Goal: Task Accomplishment & Management: Use online tool/utility

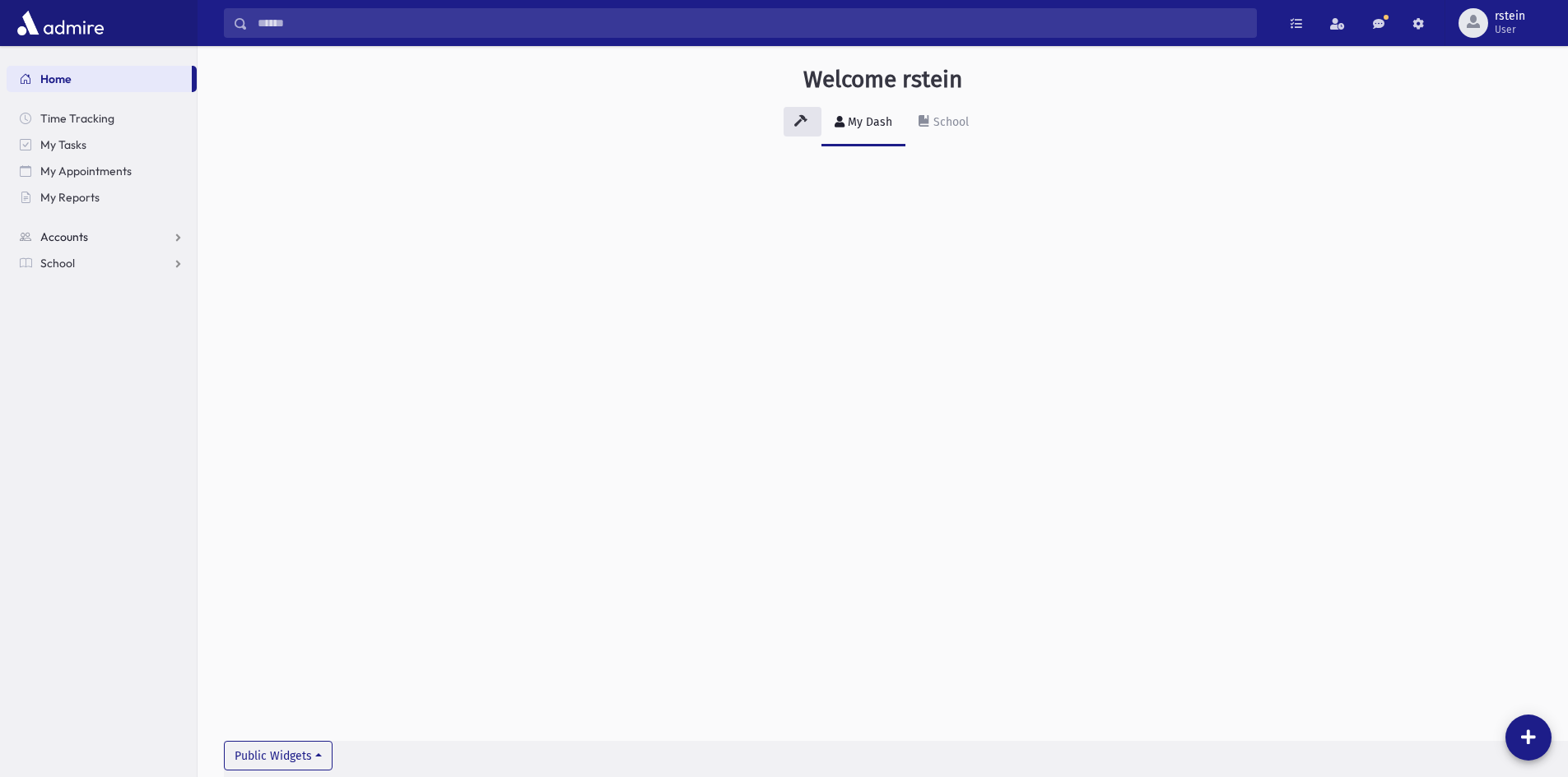
click at [102, 229] on link "Accounts" at bounding box center [101, 237] width 190 height 27
click at [122, 308] on link "School" at bounding box center [101, 316] width 190 height 27
click at [117, 290] on link "Students" at bounding box center [101, 290] width 190 height 27
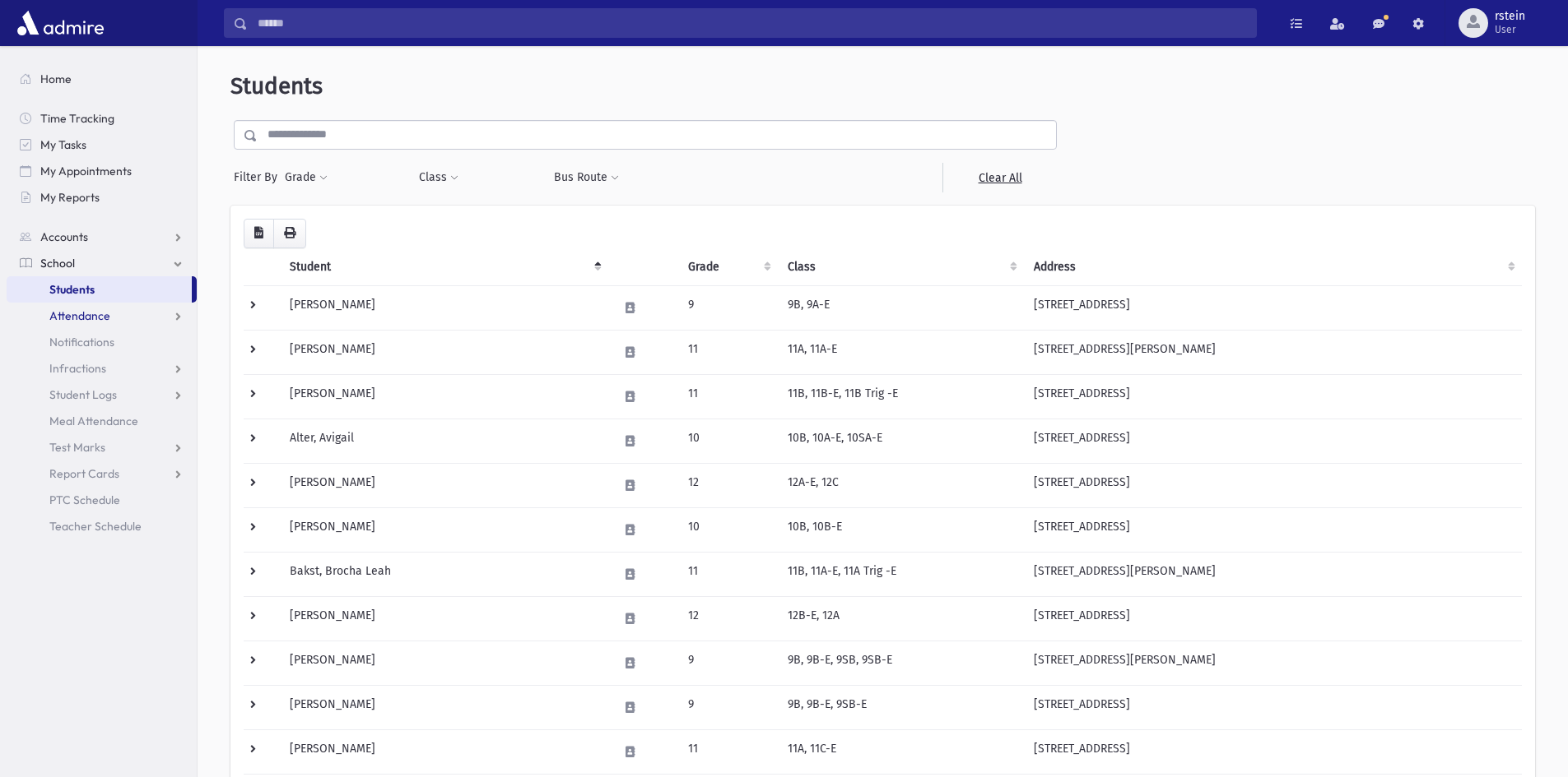
click at [112, 313] on link "Attendance" at bounding box center [101, 316] width 190 height 27
click at [119, 332] on link "Entry" at bounding box center [101, 343] width 190 height 27
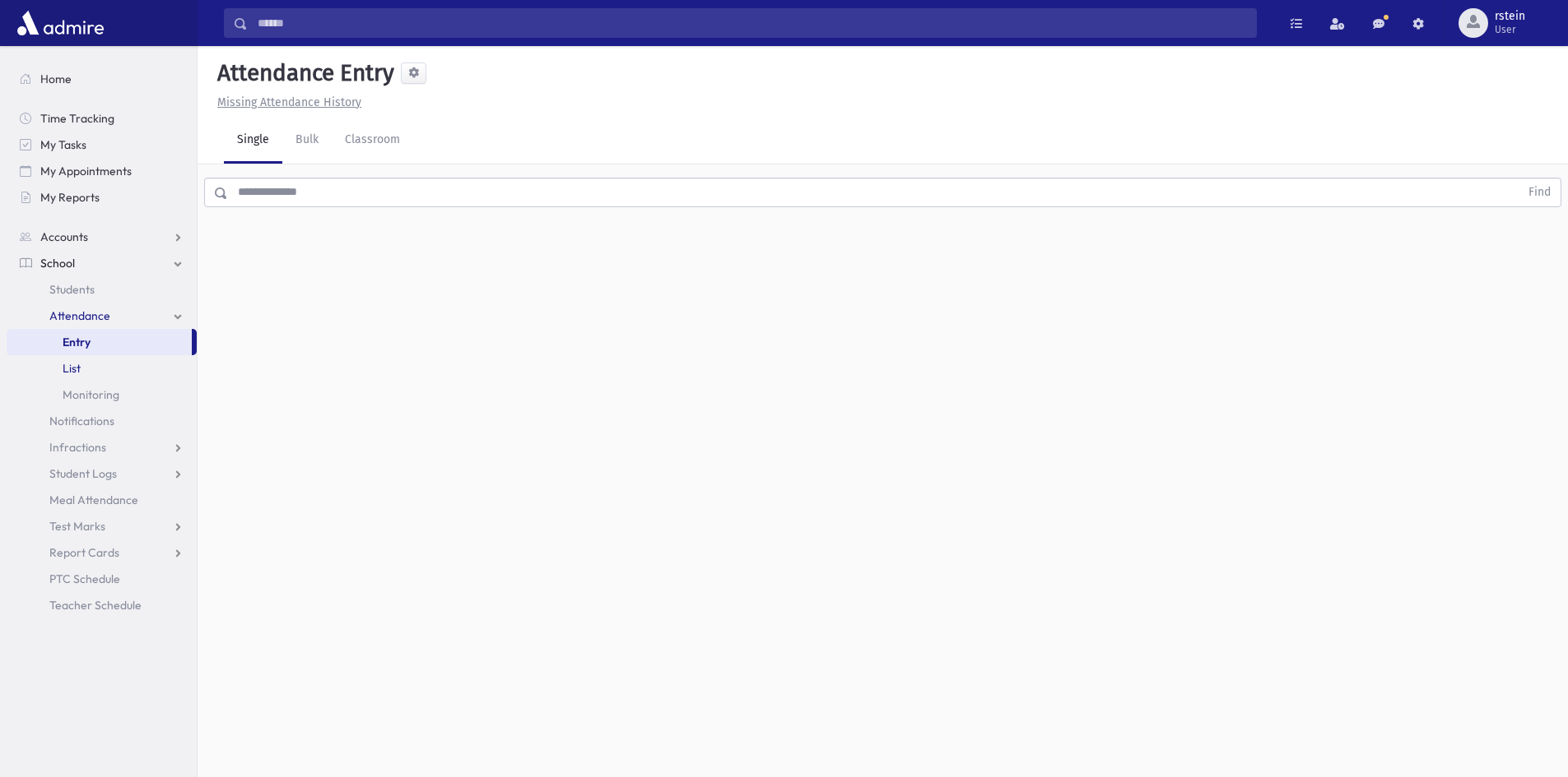
click at [125, 365] on link "List" at bounding box center [101, 368] width 190 height 27
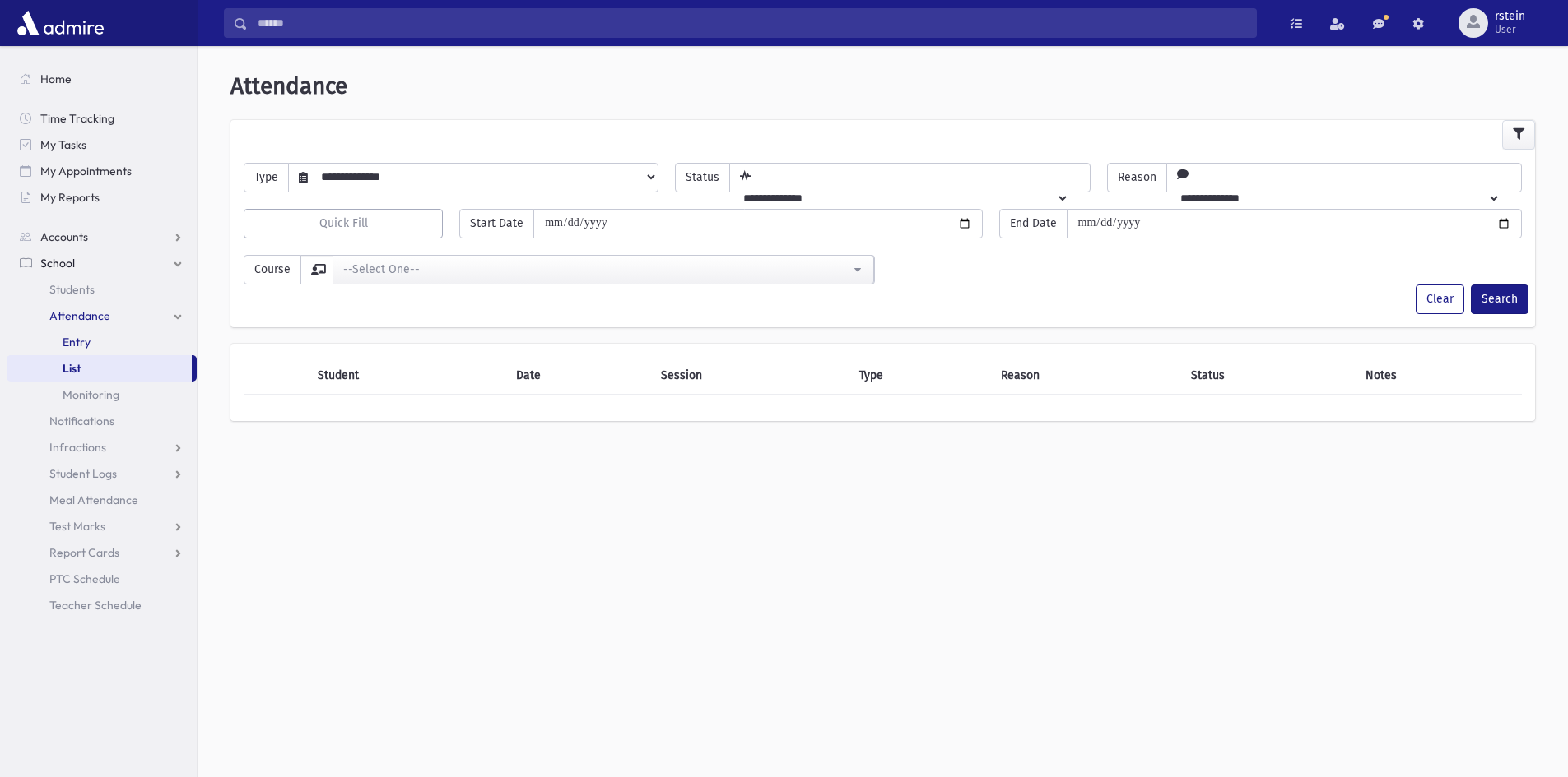
click at [131, 342] on link "Entry" at bounding box center [101, 343] width 190 height 27
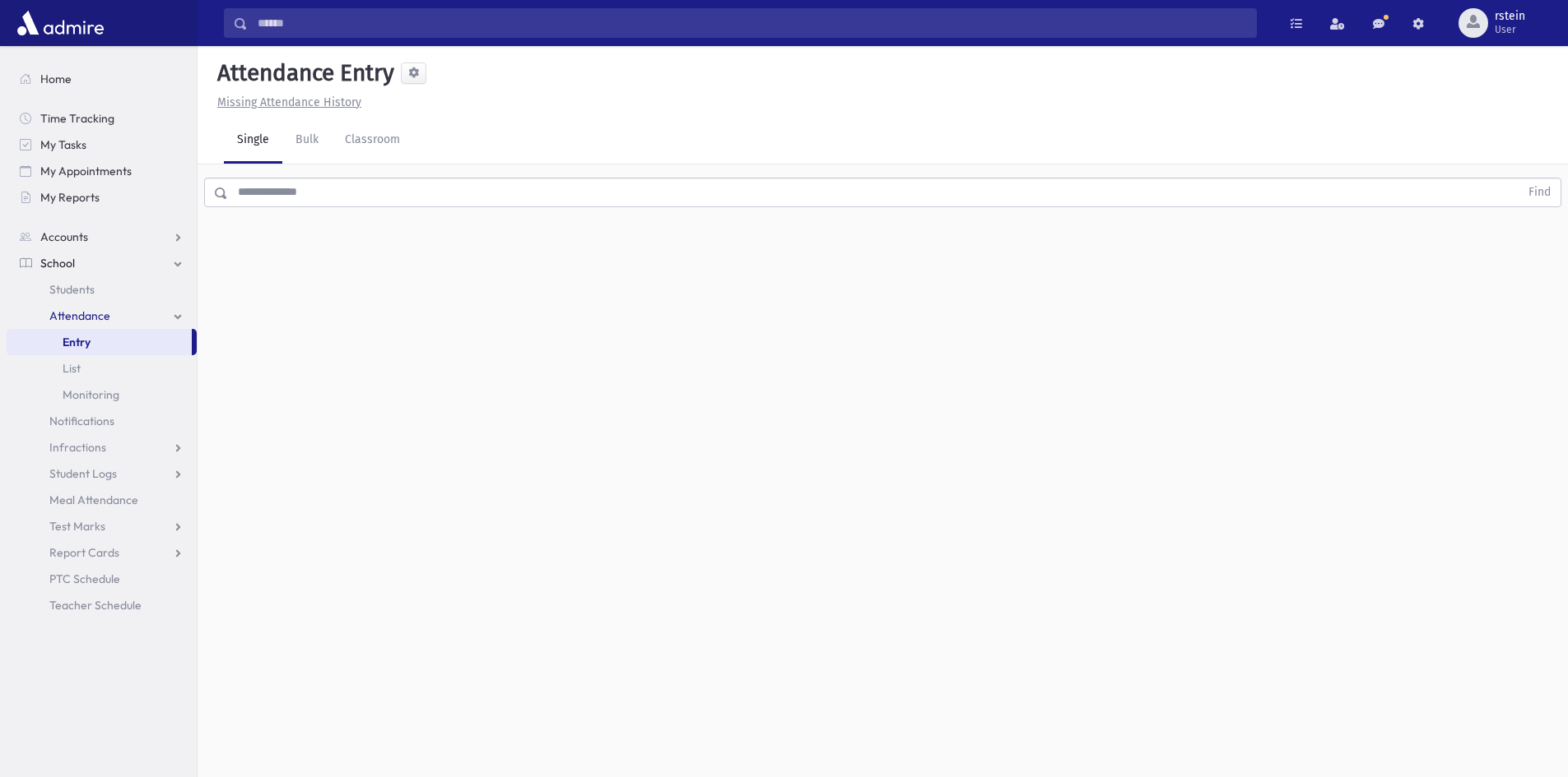
click at [346, 200] on input "text" at bounding box center [874, 192] width 1291 height 30
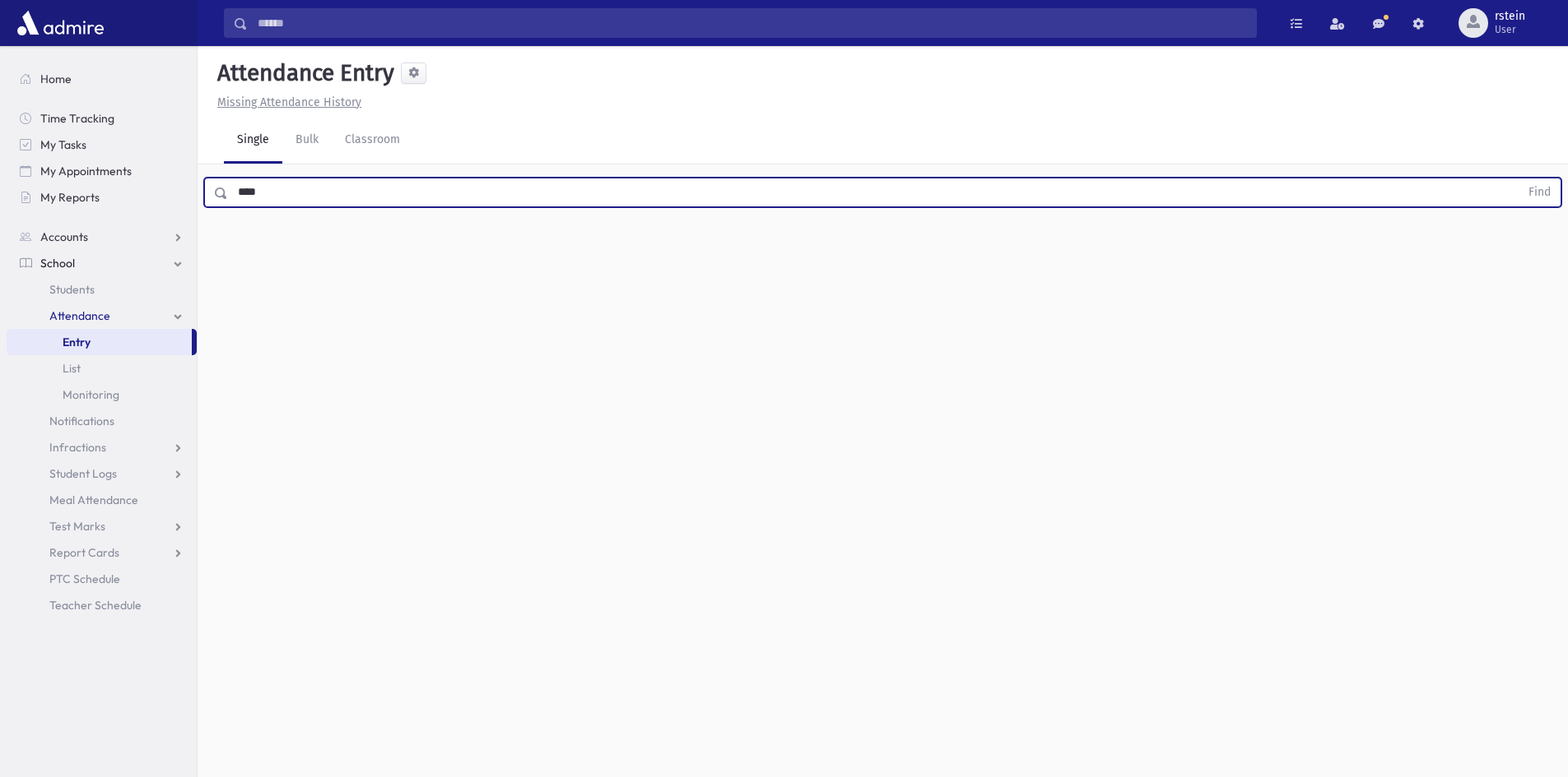
type input "****"
click at [1518, 178] on button "Find" at bounding box center [1539, 192] width 42 height 28
